Goal: Information Seeking & Learning: Learn about a topic

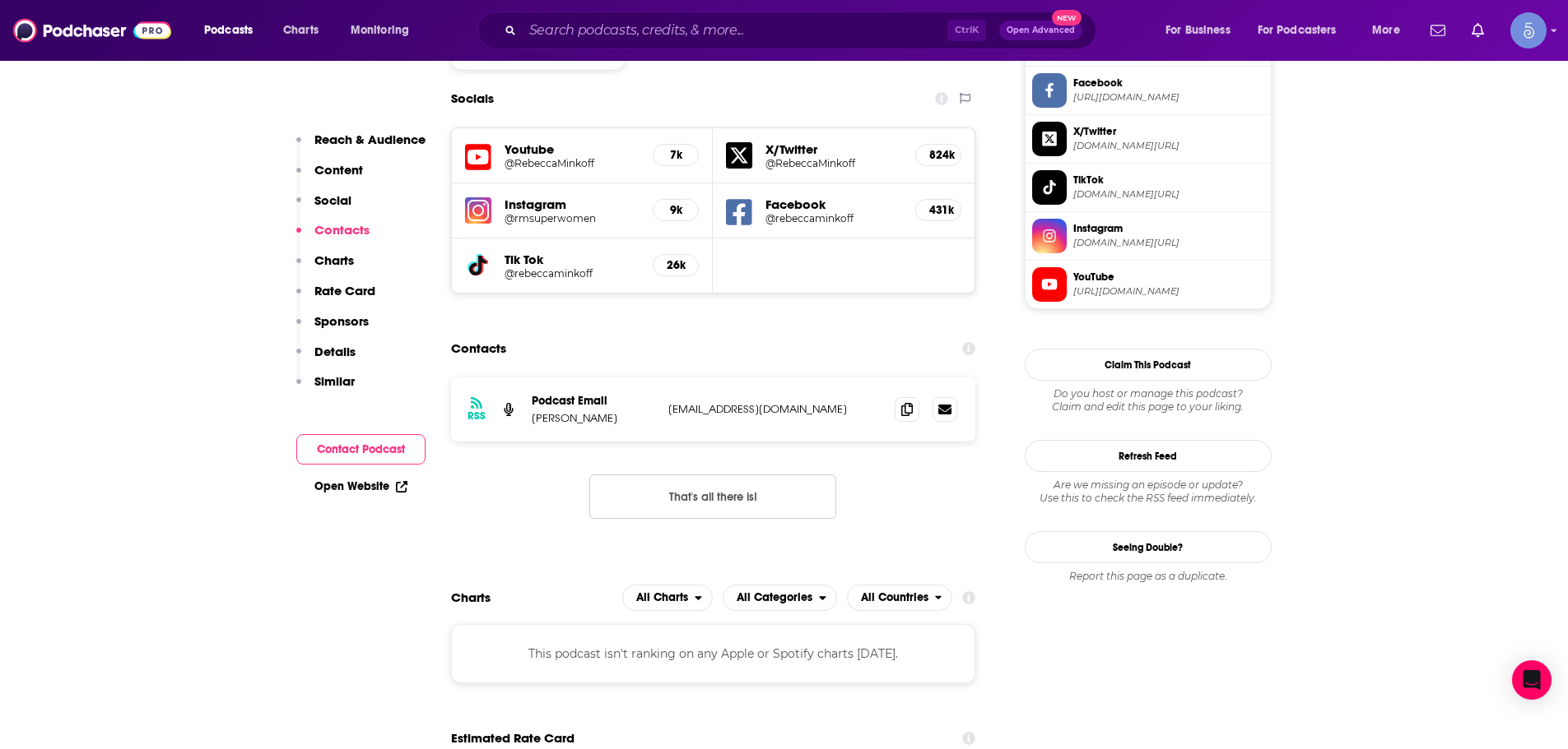
scroll to position [1398, 0]
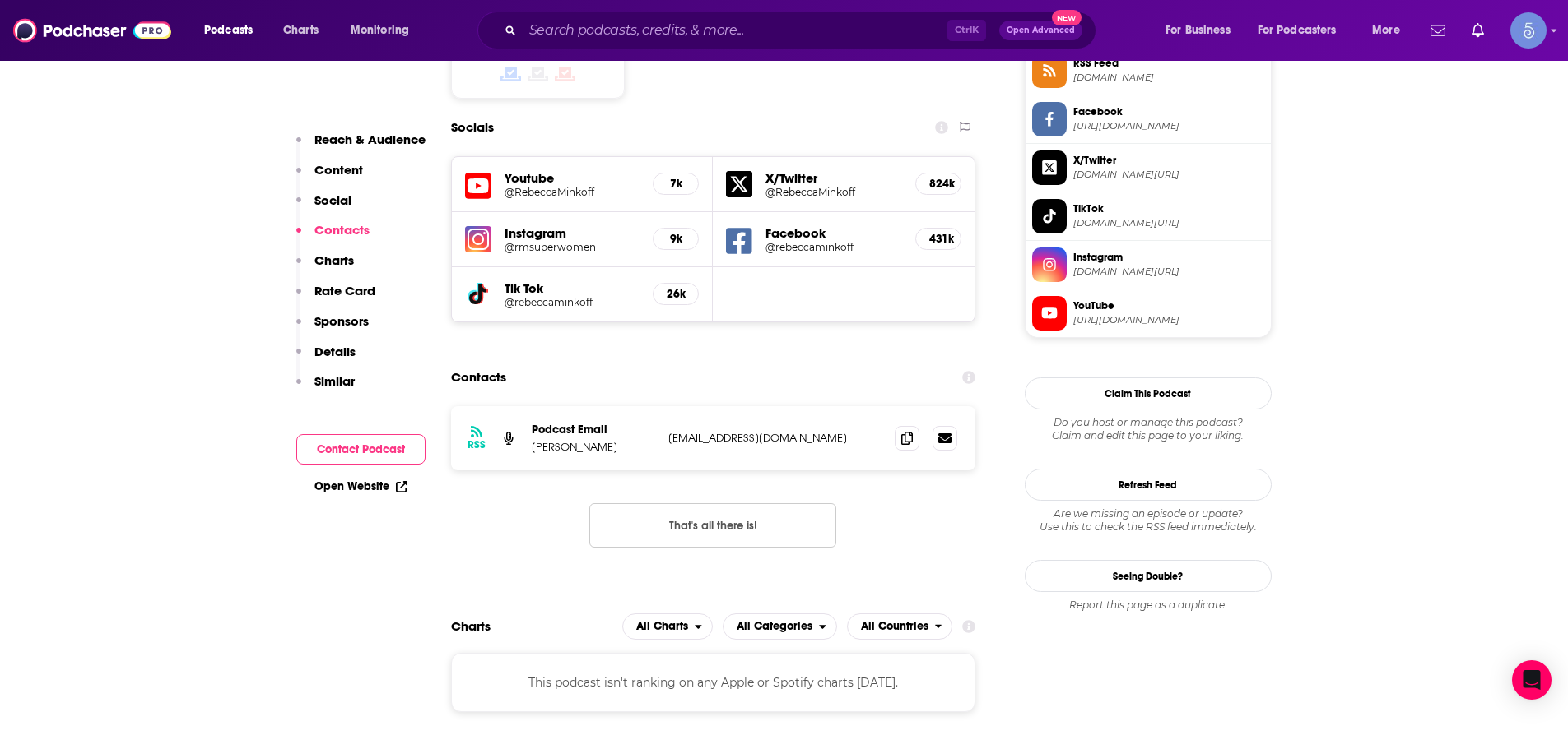
click at [767, 43] on div "Ctrl K Open Advanced New" at bounding box center [786, 30] width 619 height 38
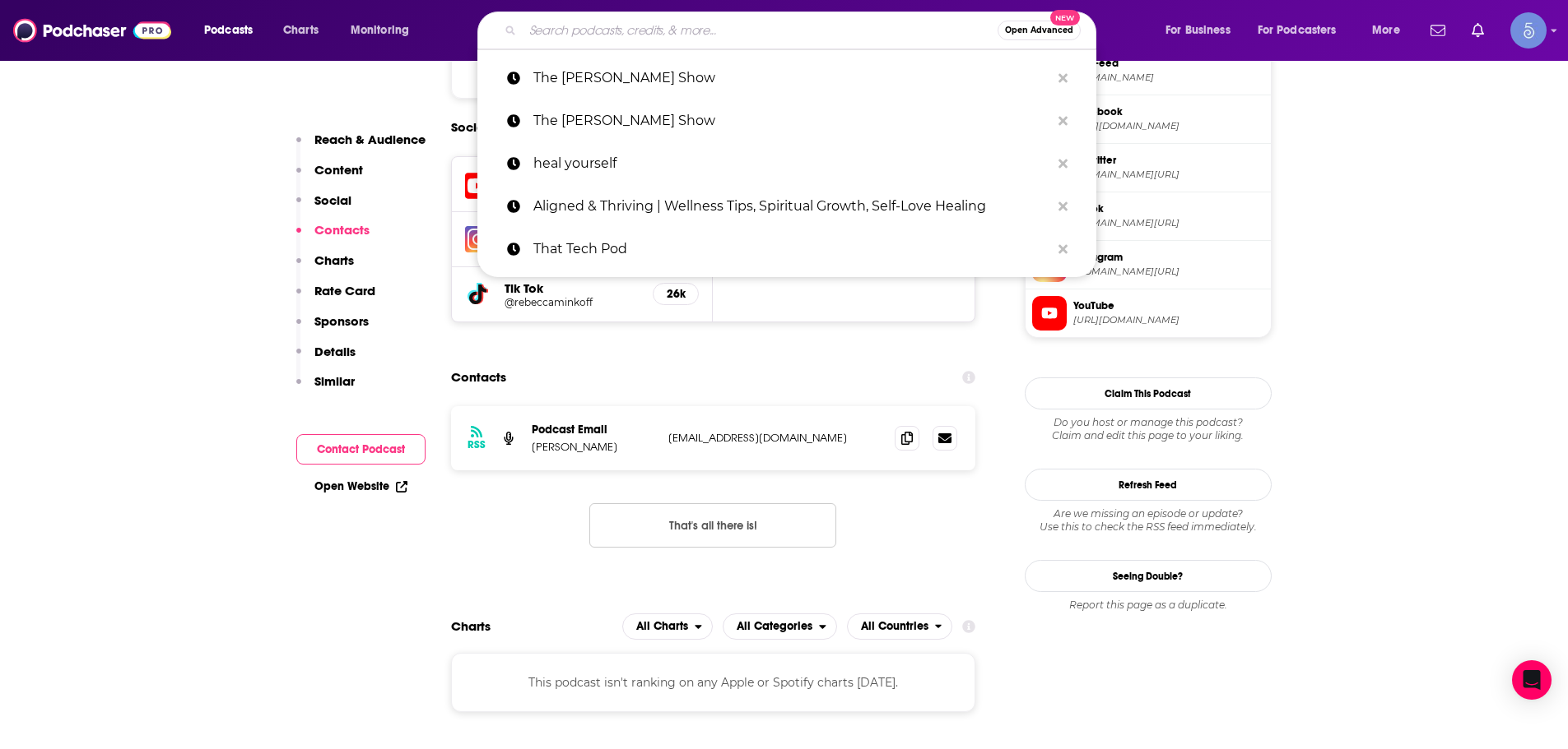
click at [767, 34] on input "Search podcasts, credits, & more..." at bounding box center [760, 31] width 475 height 27
paste input "Endurance Unlimited"
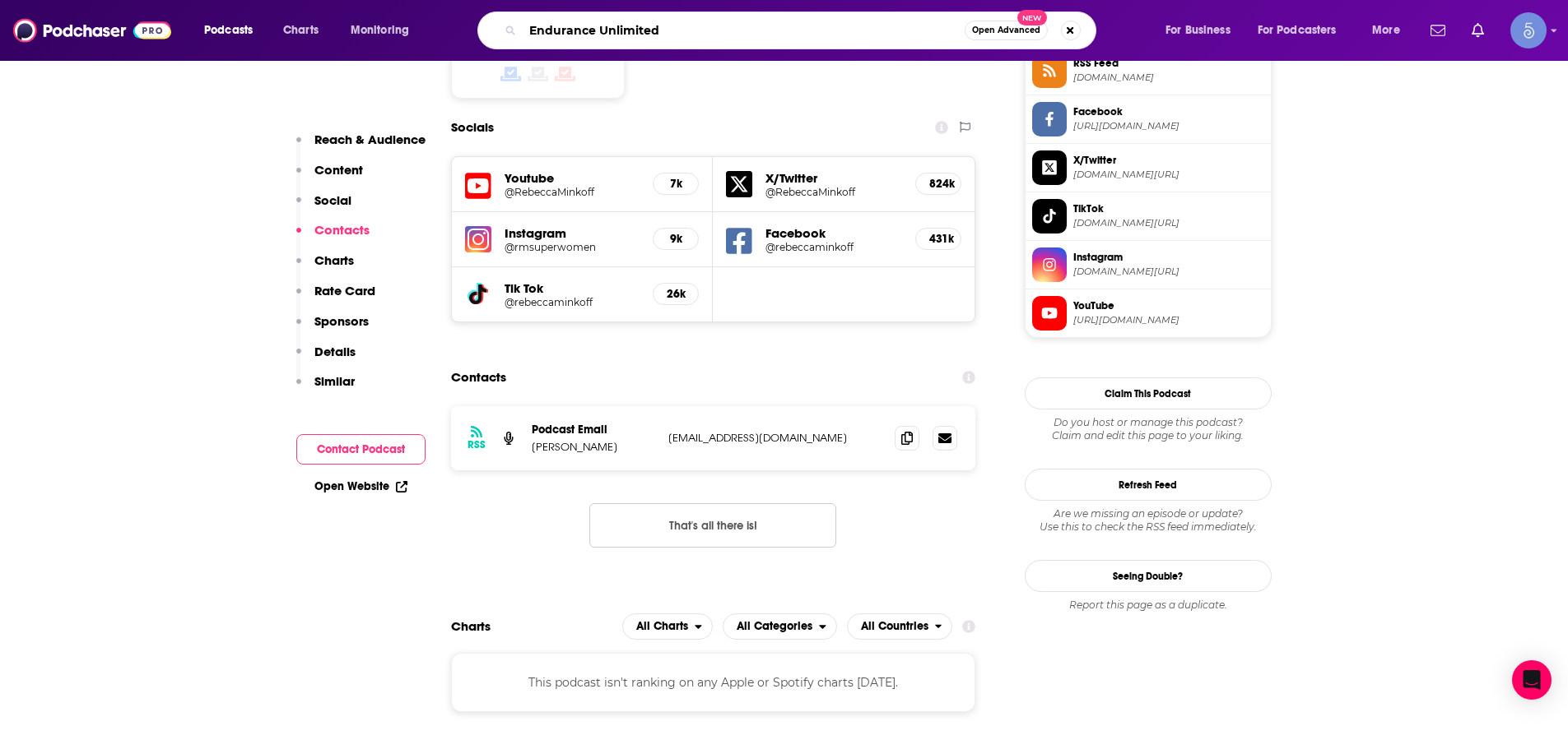
type input "Endurance Unlimited"
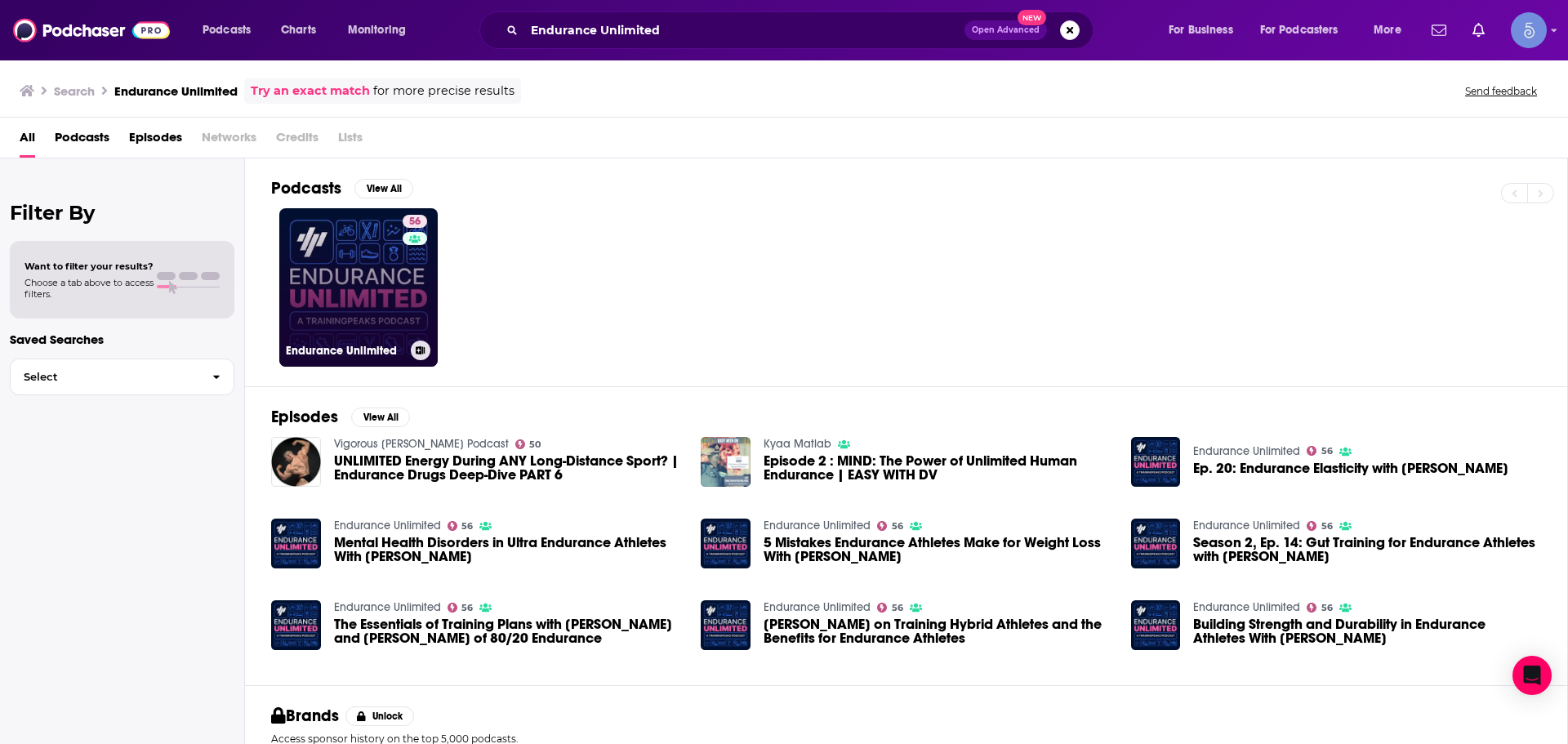
click at [359, 280] on link "56 Endurance Unlimited" at bounding box center [358, 287] width 158 height 158
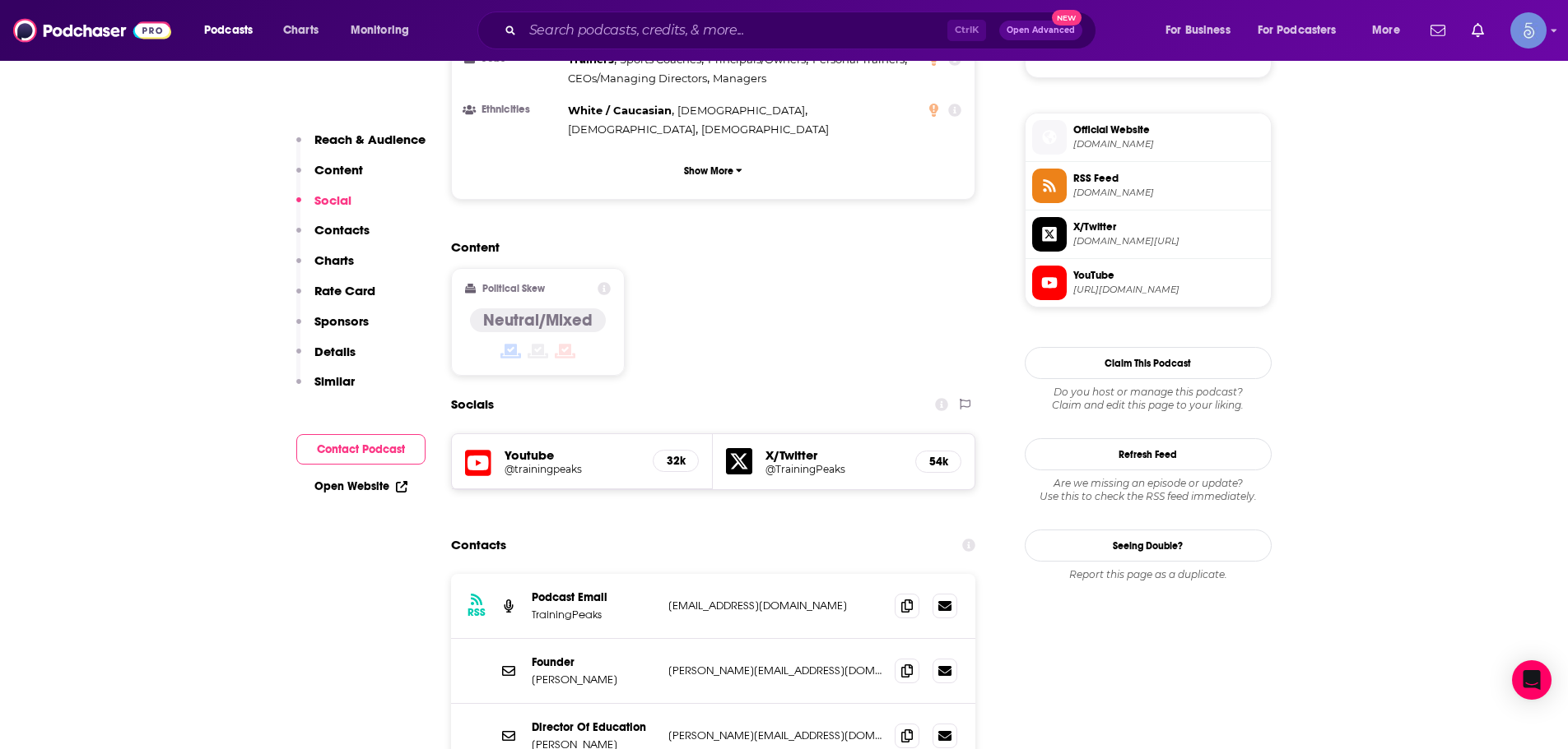
scroll to position [1398, 0]
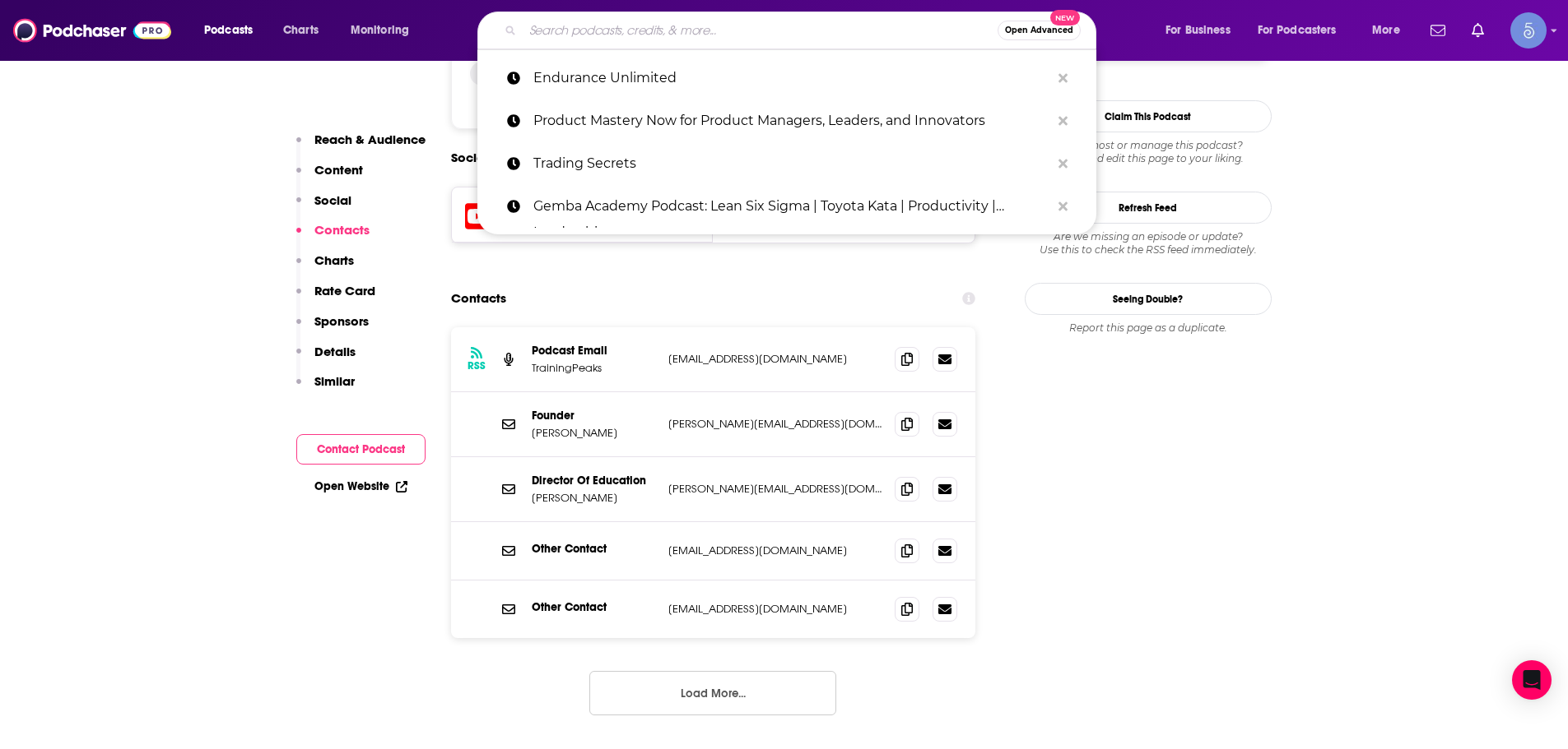
paste input "The Happy Pear Podcast"
type input "The Happy Pear Podcast"
